Goal: Entertainment & Leisure: Consume media (video, audio)

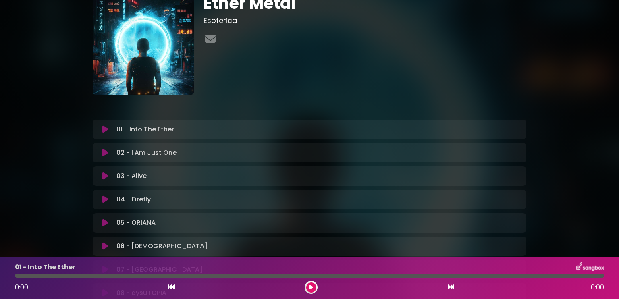
click at [107, 176] on icon at bounding box center [105, 176] width 6 height 8
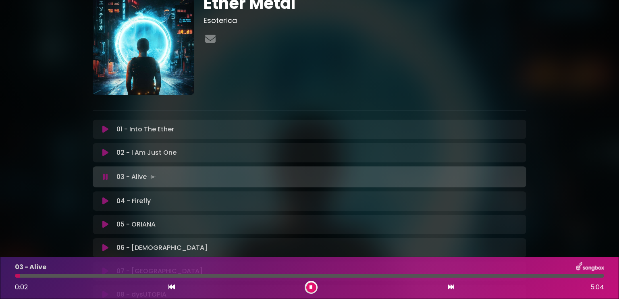
click at [312, 284] on button at bounding box center [311, 287] width 10 height 10
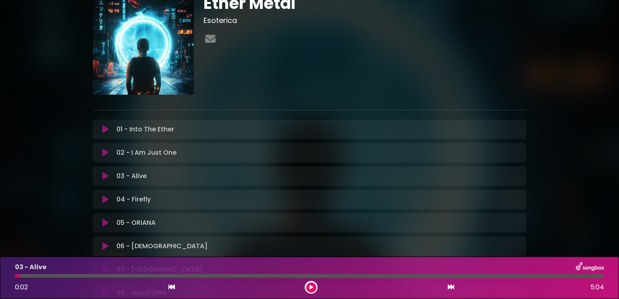
click at [307, 286] on button at bounding box center [311, 287] width 10 height 10
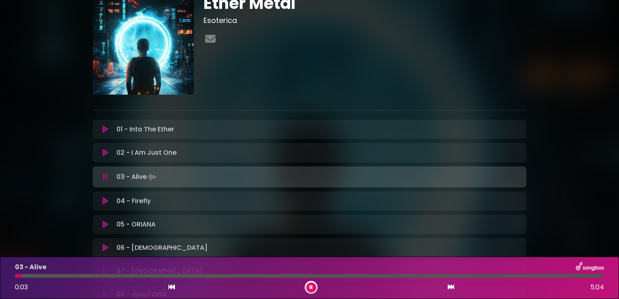
click at [59, 275] on div at bounding box center [309, 276] width 589 height 4
click at [116, 276] on div at bounding box center [309, 276] width 589 height 4
click at [145, 278] on div "03 - Alive 0:53 5:04" at bounding box center [309, 278] width 599 height 32
click at [149, 277] on div at bounding box center [309, 276] width 589 height 4
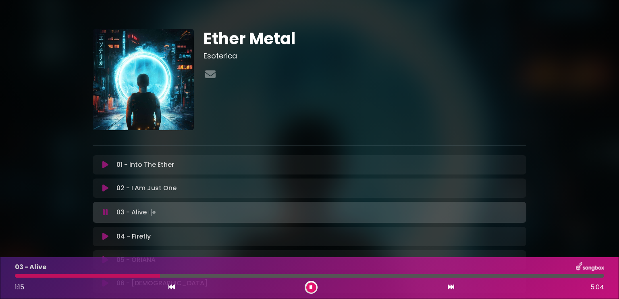
click at [171, 276] on div at bounding box center [309, 276] width 589 height 4
click at [309, 283] on button at bounding box center [311, 287] width 10 height 10
